Goal: Navigation & Orientation: Find specific page/section

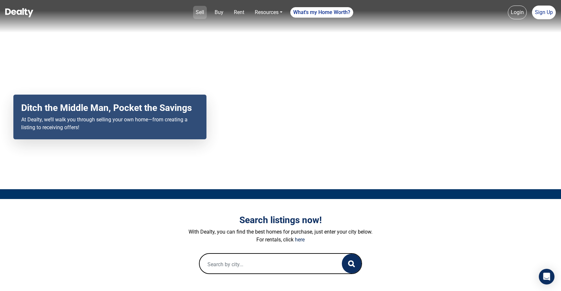
click at [203, 11] on link "Sell" at bounding box center [200, 12] width 14 height 13
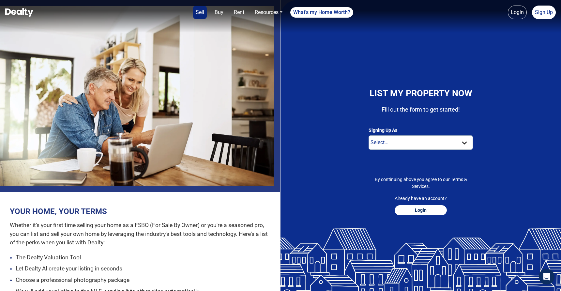
click at [24, 7] on link at bounding box center [19, 12] width 28 height 13
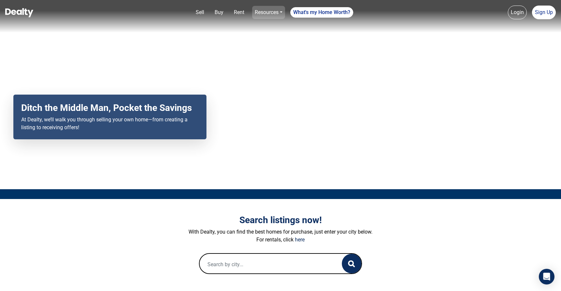
click at [266, 14] on link "Resources" at bounding box center [268, 12] width 33 height 13
click at [340, 46] on div "Your browser does not support the video tag. Ditch the Middle Man, Pocket the S…" at bounding box center [280, 94] width 561 height 189
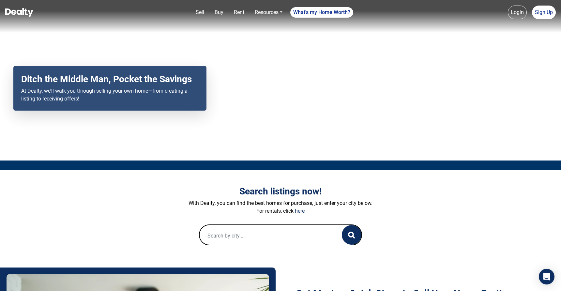
scroll to position [79, 0]
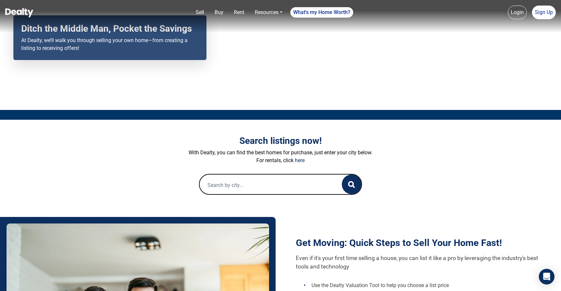
click at [420, 153] on p "With Dealty, you can find the best homes for purchase, just enter your city bel…" at bounding box center [280, 153] width 362 height 8
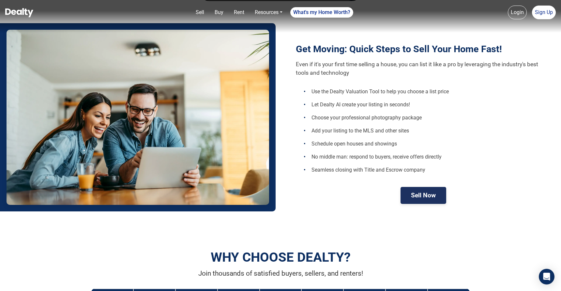
scroll to position [0, 0]
